Goal: Transaction & Acquisition: Book appointment/travel/reservation

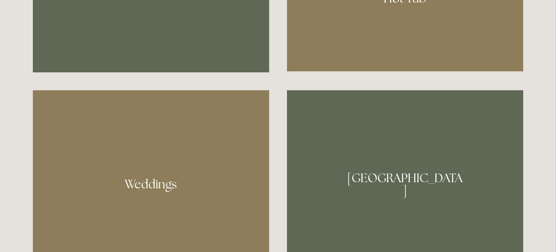
scroll to position [514, 0]
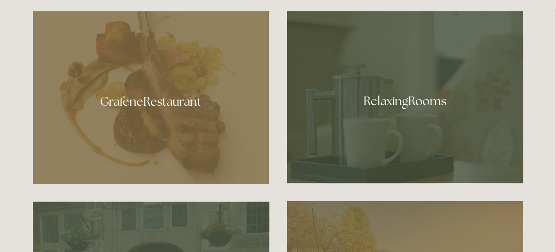
click at [399, 99] on div at bounding box center [405, 97] width 237 height 173
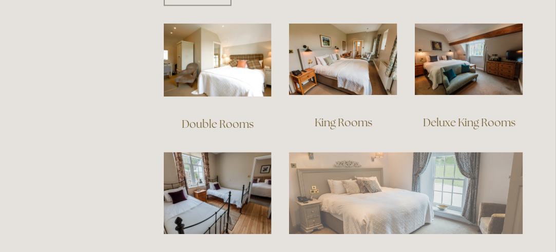
scroll to position [668, 0]
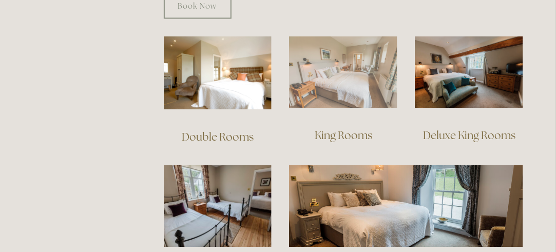
click at [351, 67] on img at bounding box center [343, 72] width 108 height 72
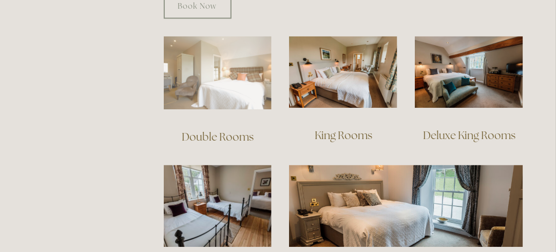
click at [220, 75] on img at bounding box center [218, 72] width 108 height 73
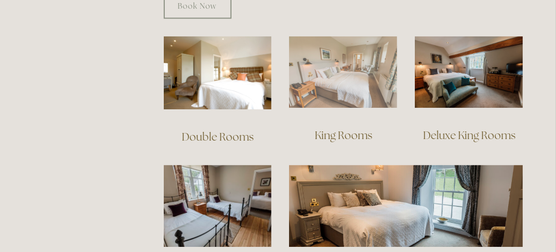
click at [346, 76] on img at bounding box center [343, 72] width 108 height 72
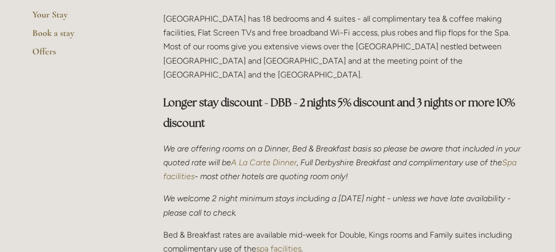
scroll to position [257, 0]
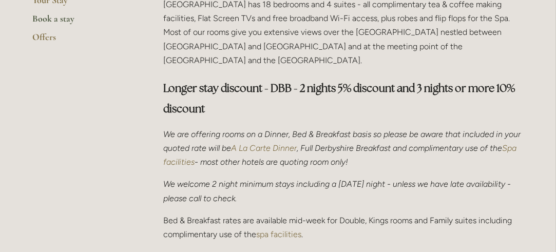
click at [60, 13] on link "Book a stay" at bounding box center [82, 22] width 98 height 18
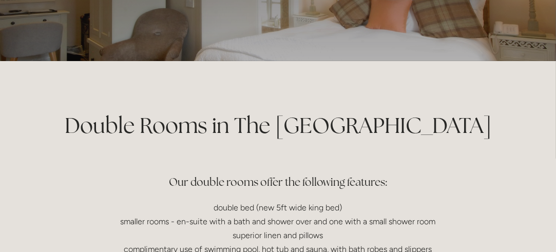
scroll to position [154, 0]
